Goal: Check status: Check status

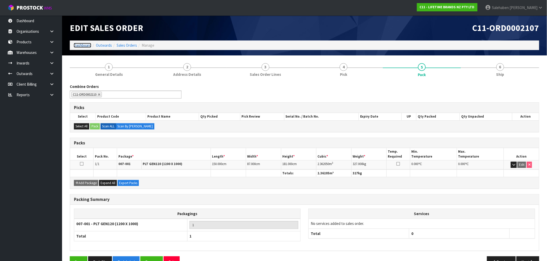
click at [78, 47] on link "Dashboard" at bounding box center [83, 45] width 18 height 5
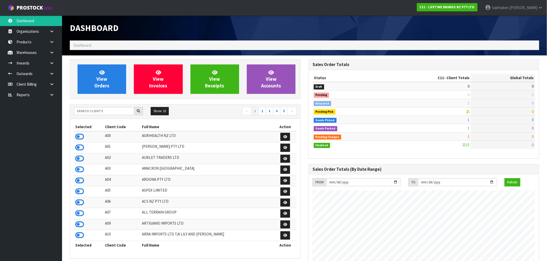
scroll to position [391, 238]
click at [98, 110] on input "text" at bounding box center [104, 111] width 60 height 8
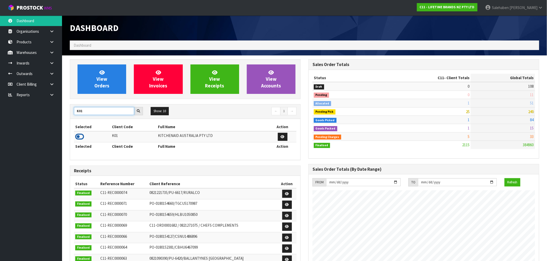
type input "K01"
click at [81, 136] on icon at bounding box center [79, 137] width 9 height 8
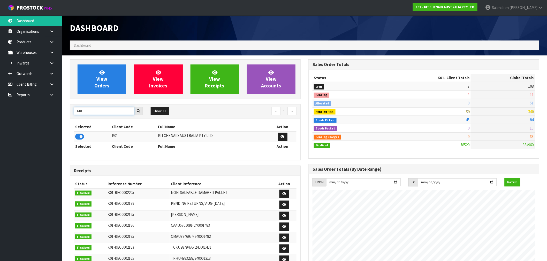
drag, startPoint x: 84, startPoint y: 111, endPoint x: 63, endPoint y: 114, distance: 21.4
click at [63, 114] on section "View Orders View Invoices View Receipts View Accounts K01 Show: 10 5 10 25 50 ←…" at bounding box center [304, 255] width 485 height 399
type input "S08"
click at [80, 138] on icon at bounding box center [79, 137] width 9 height 8
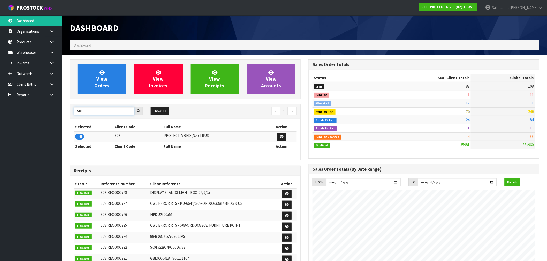
drag, startPoint x: 88, startPoint y: 114, endPoint x: 62, endPoint y: 113, distance: 26.4
click at [62, 113] on section "View Orders View Invoices View Receipts View Accounts S08 Show: 10 5 10 25 50 ←…" at bounding box center [304, 255] width 485 height 399
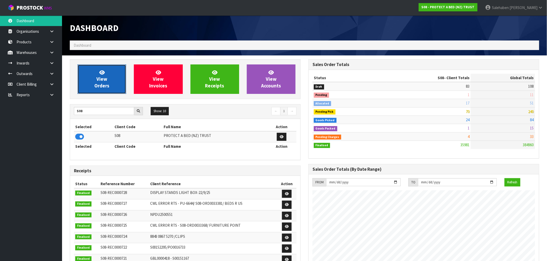
click at [111, 76] on link "View Orders" at bounding box center [101, 79] width 49 height 29
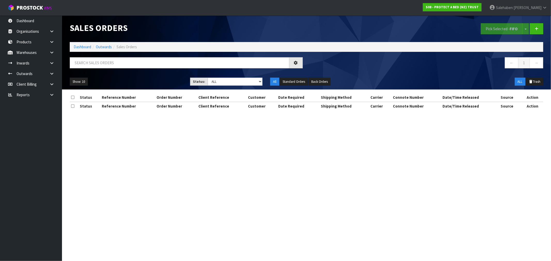
click at [80, 50] on li "Dashboard" at bounding box center [83, 46] width 18 height 5
click at [80, 47] on link "Dashboard" at bounding box center [83, 46] width 18 height 5
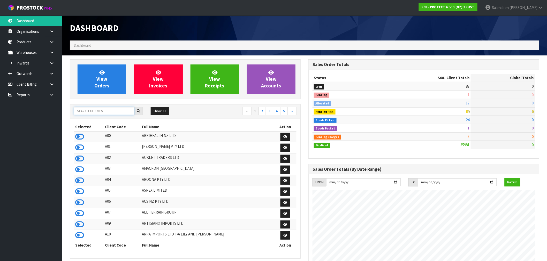
scroll to position [391, 238]
click at [91, 109] on input "text" at bounding box center [104, 111] width 60 height 8
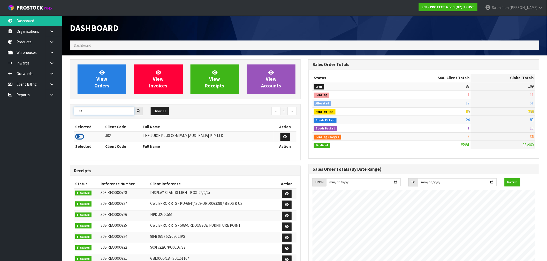
type input "J02"
click at [80, 138] on icon at bounding box center [79, 137] width 9 height 8
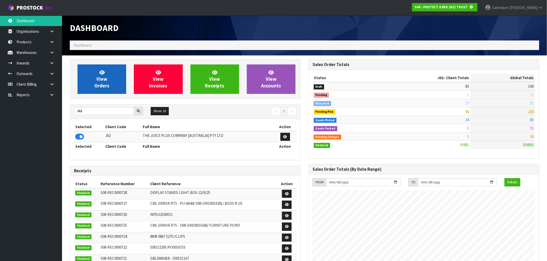
scroll to position [257987, 258070]
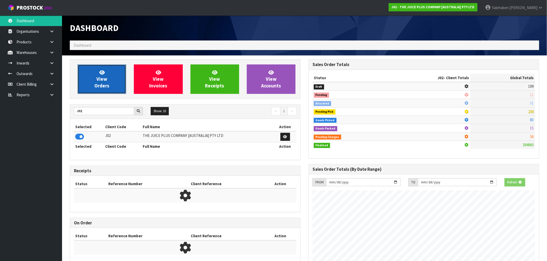
click at [110, 79] on link "View Orders" at bounding box center [101, 79] width 49 height 29
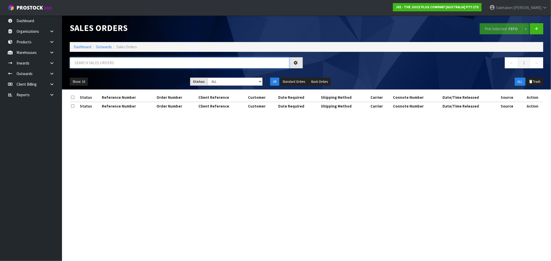
click at [119, 63] on input "text" at bounding box center [180, 62] width 220 height 11
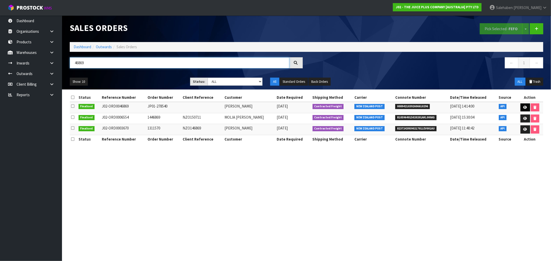
type input "46869"
click at [524, 107] on icon at bounding box center [525, 107] width 4 height 3
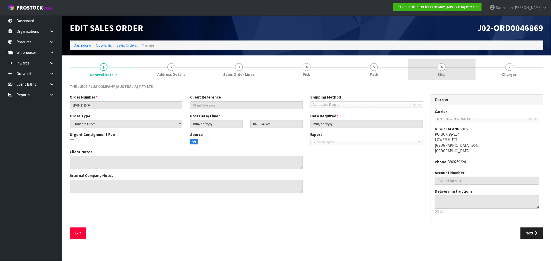
click at [442, 74] on span "Ship" at bounding box center [442, 74] width 8 height 5
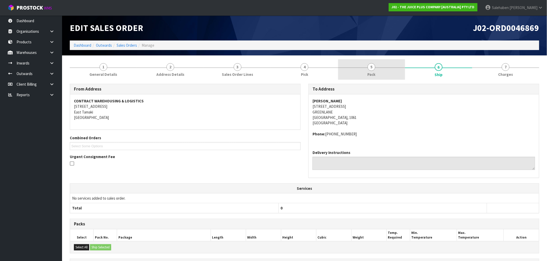
click at [371, 73] on span "Pack" at bounding box center [371, 74] width 8 height 5
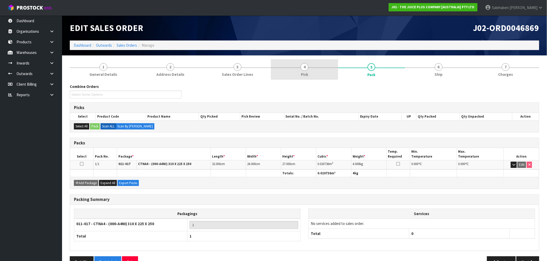
click at [301, 71] on link "4 Pick" at bounding box center [304, 69] width 67 height 20
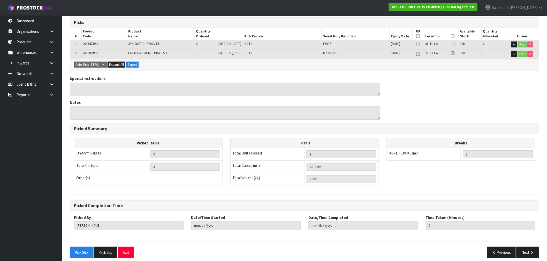
scroll to position [90, 0]
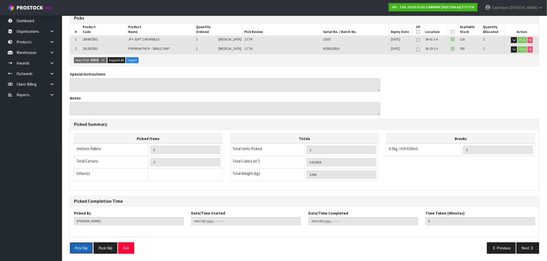
click at [79, 247] on button "Pick Slip" at bounding box center [81, 248] width 23 height 11
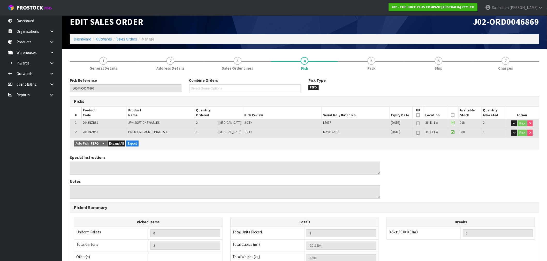
scroll to position [0, 0]
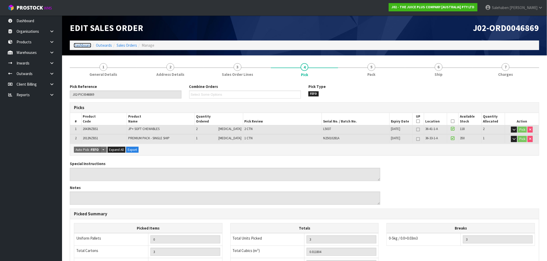
click at [84, 47] on link "Dashboard" at bounding box center [83, 45] width 18 height 5
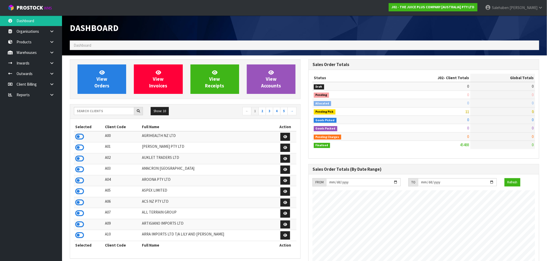
scroll to position [391, 238]
